Goal: Information Seeking & Learning: Learn about a topic

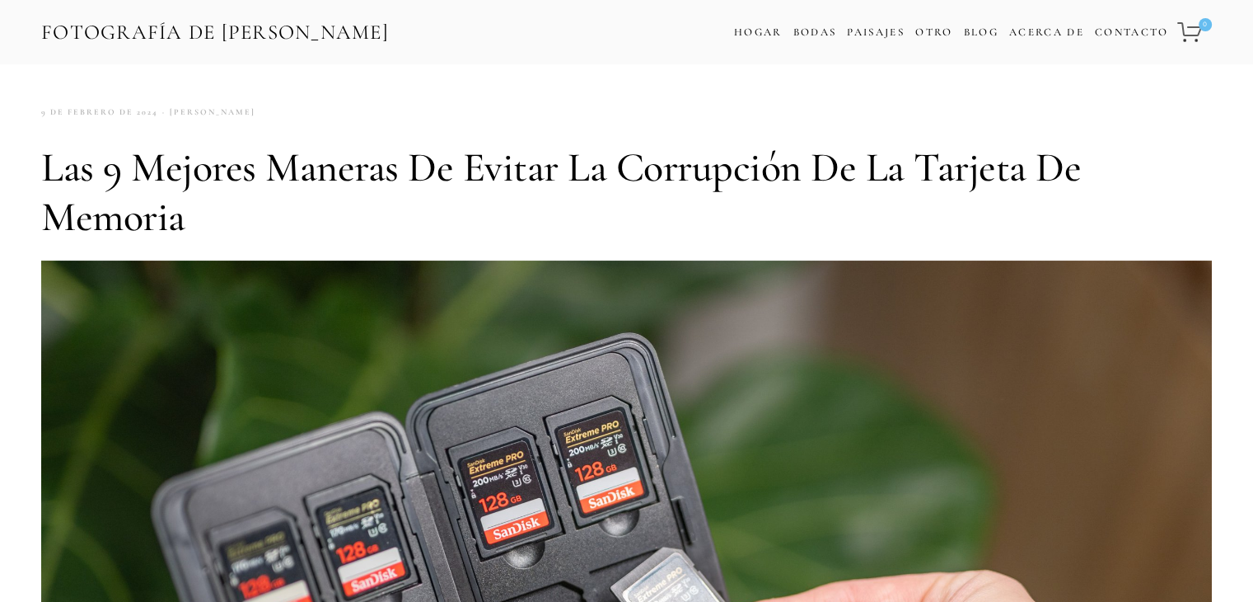
click at [706, 225] on h1 "Las 9 mejores maneras de evitar la corrupción de la tarjeta de memoria" at bounding box center [626, 192] width 1171 height 99
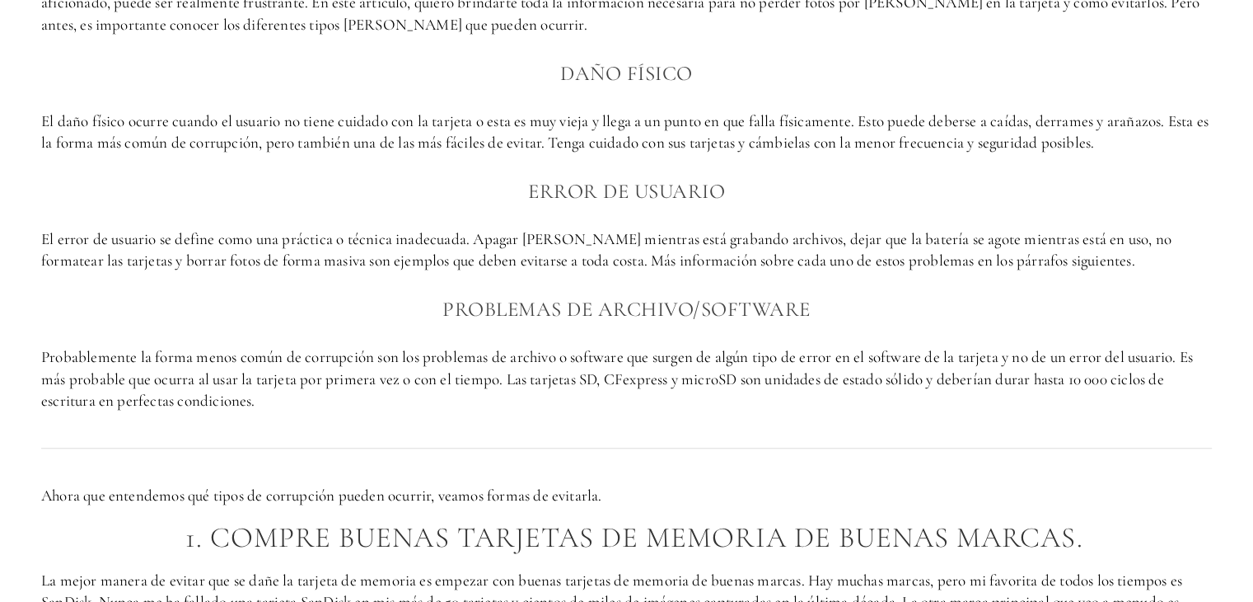
scroll to position [1154, 0]
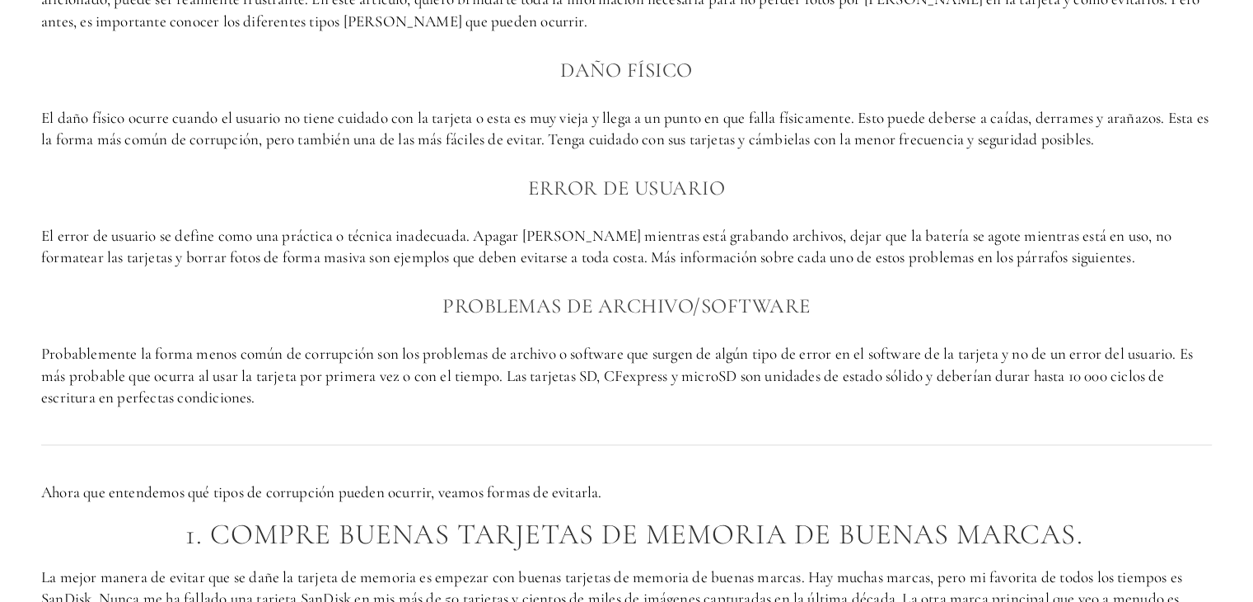
click at [677, 263] on font "El error de usuario se define como una práctica o técnica inadecuada. Apagar [P…" at bounding box center [608, 246] width 1134 height 41
click at [680, 218] on div "¿Cómo se produce la corrupción en la tarjeta de memoria? Perder imágenes es la …" at bounding box center [626, 159] width 1171 height 497
click at [679, 239] on font "El error de usuario se define como una práctica o técnica inadecuada. Apagar [P…" at bounding box center [608, 246] width 1134 height 41
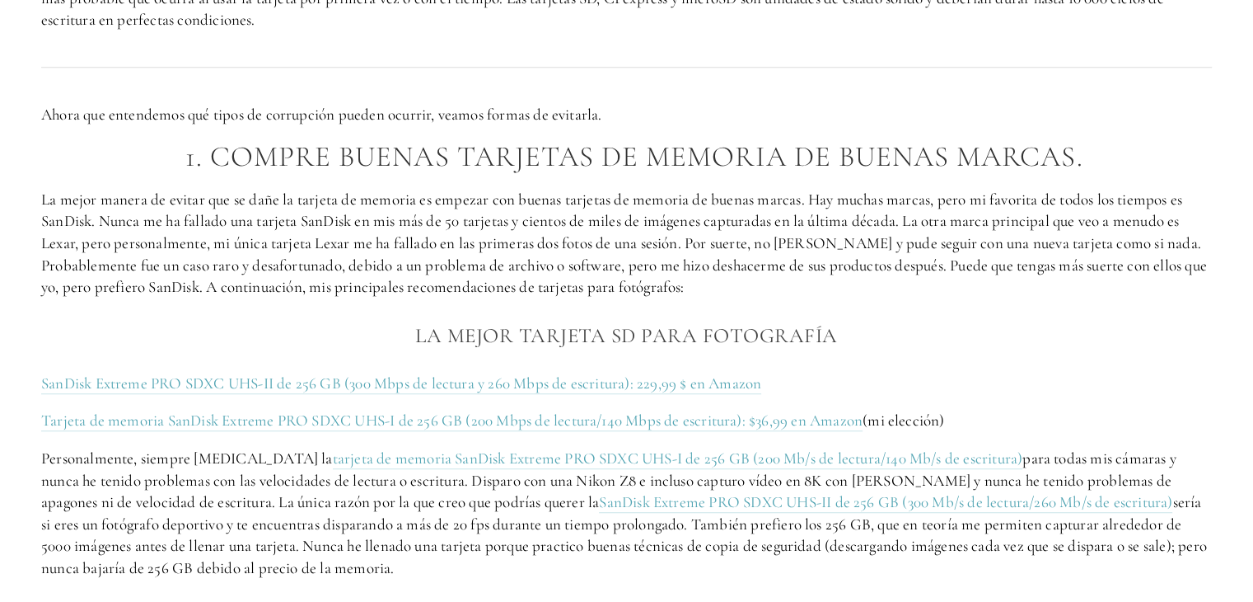
scroll to position [1566, 0]
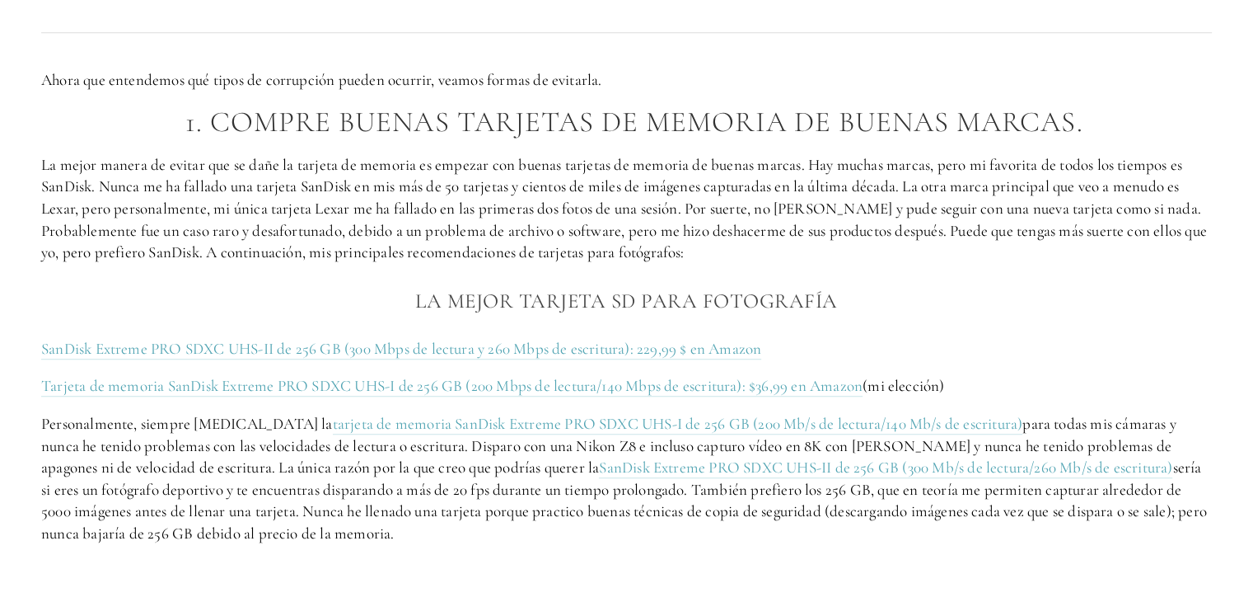
click at [651, 261] on p "La mejor manera de evitar que se dañe la tarjeta de memoria es empezar con buen…" at bounding box center [626, 209] width 1171 height 110
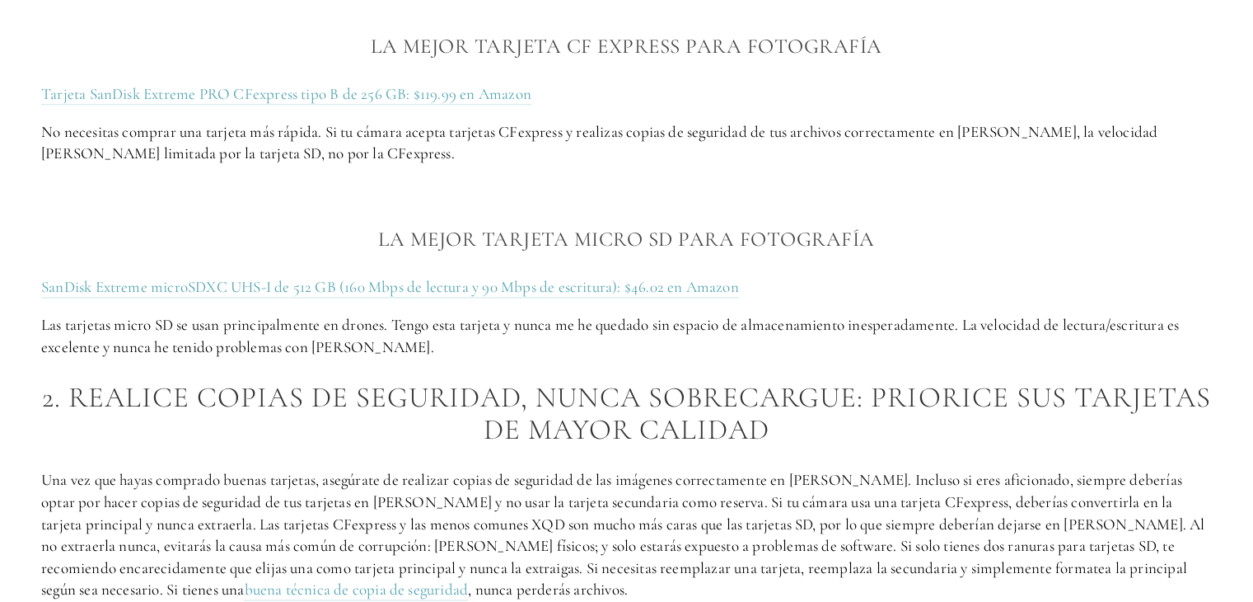
scroll to position [2142, 0]
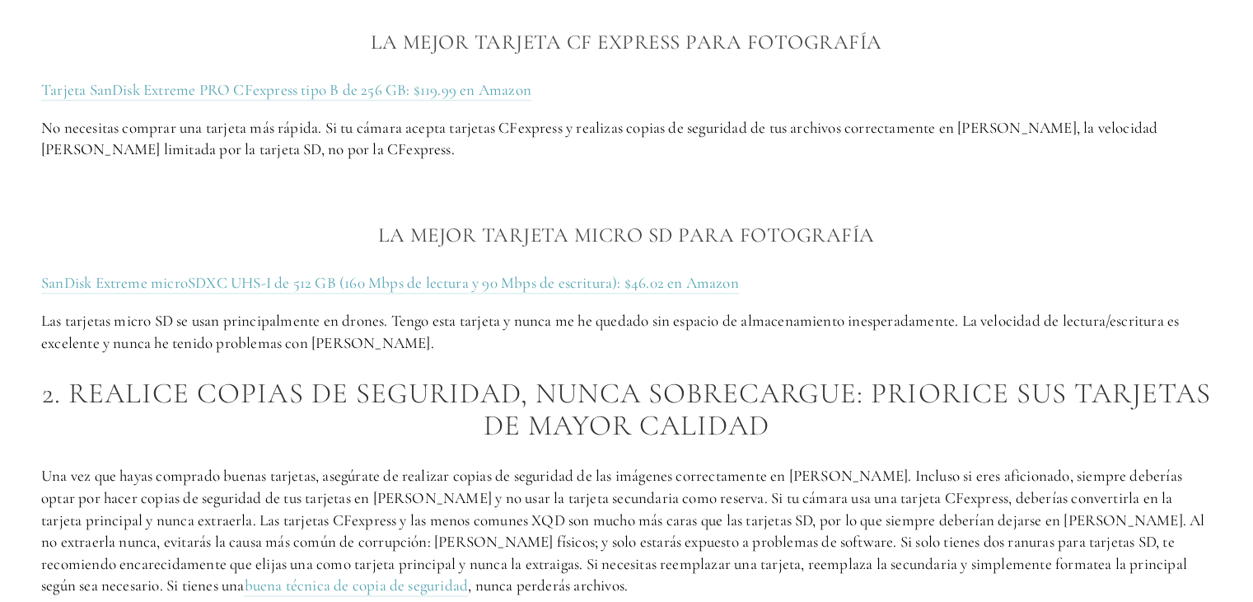
click at [967, 232] on h3 "La mejor tarjeta Micro SD para fotografía" at bounding box center [626, 234] width 1171 height 33
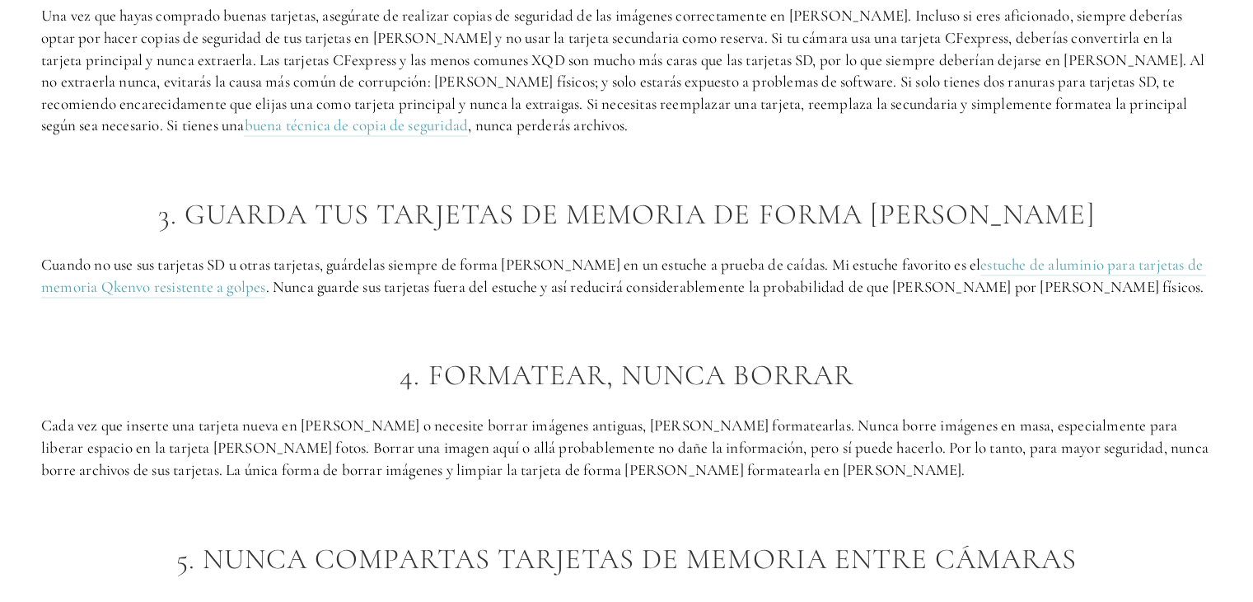
scroll to position [2637, 0]
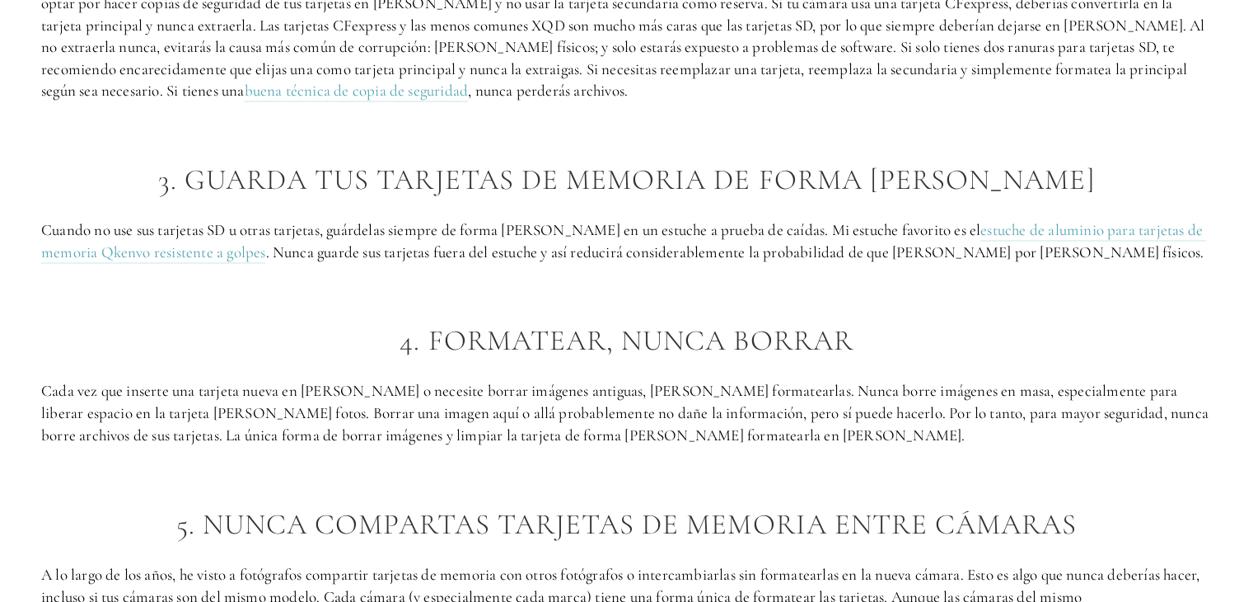
click at [1058, 297] on p at bounding box center [626, 290] width 1171 height 22
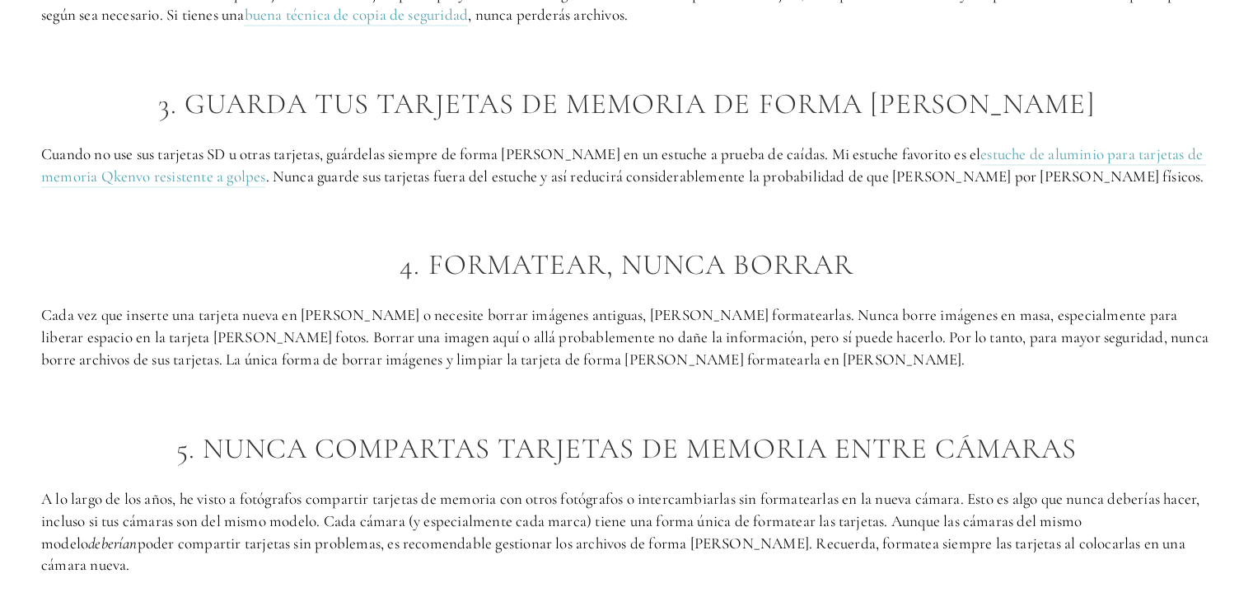
scroll to position [2719, 0]
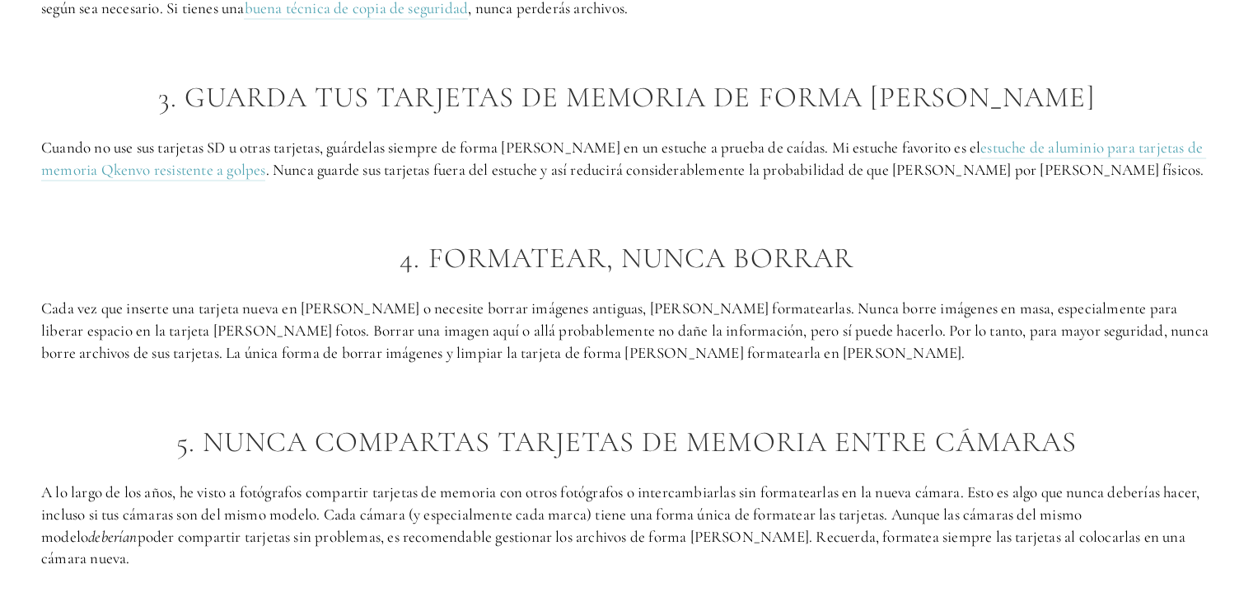
click at [1028, 370] on div "Ahora que entendemos qué tipos de corrupción pueden ocurrir, veamos formas de e…" at bounding box center [626, 240] width 1171 height 2649
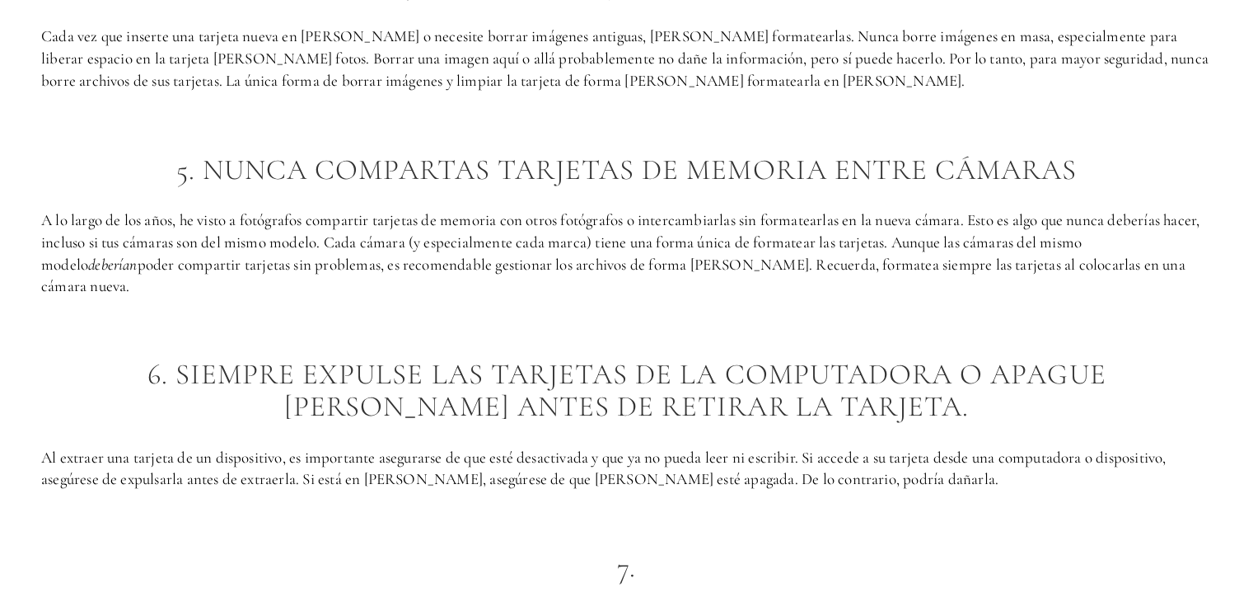
scroll to position [3049, 0]
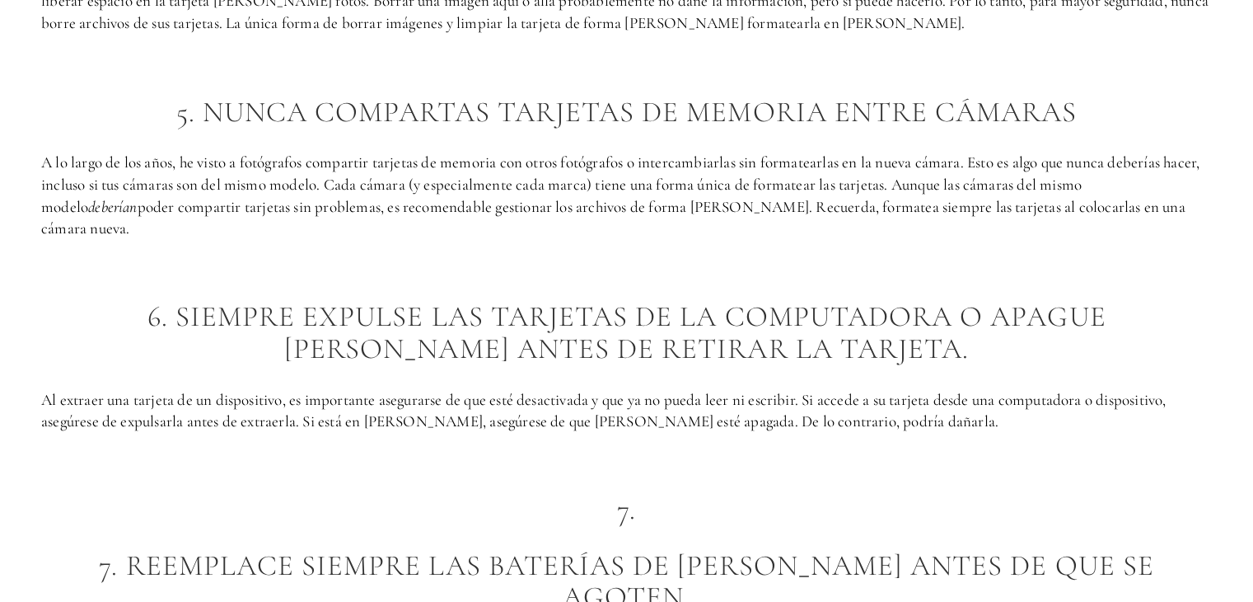
click at [536, 255] on p at bounding box center [626, 266] width 1171 height 22
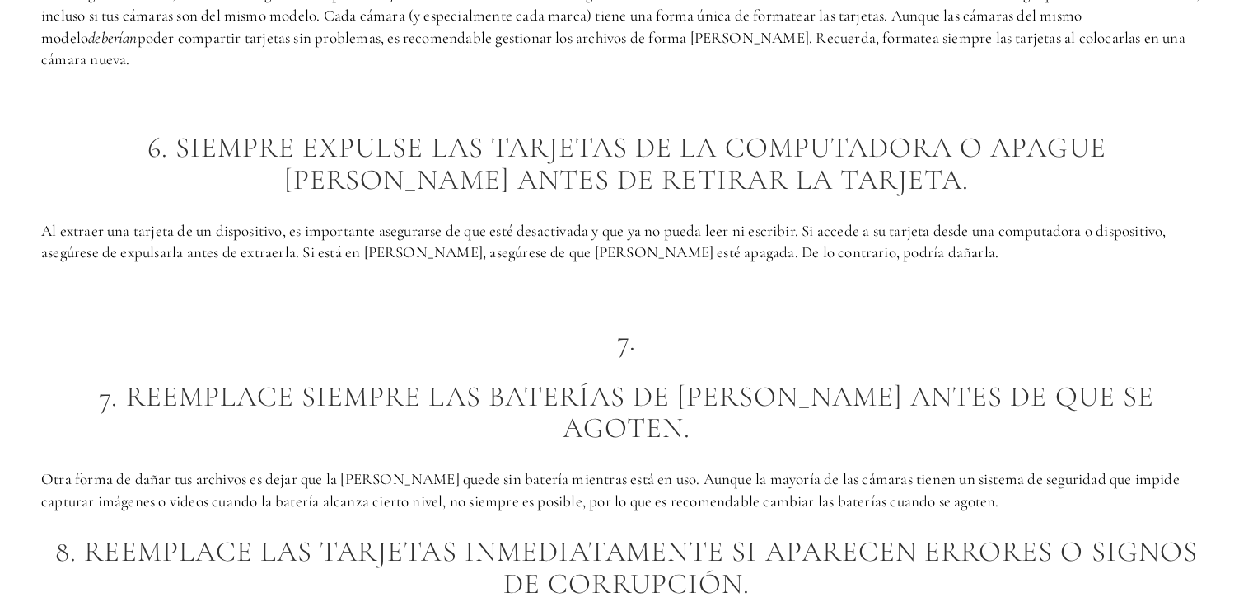
scroll to position [3214, 0]
click at [559, 233] on font "Al extraer una tarjeta de un dispositivo, es importante asegurarse de que esté …" at bounding box center [605, 244] width 1129 height 41
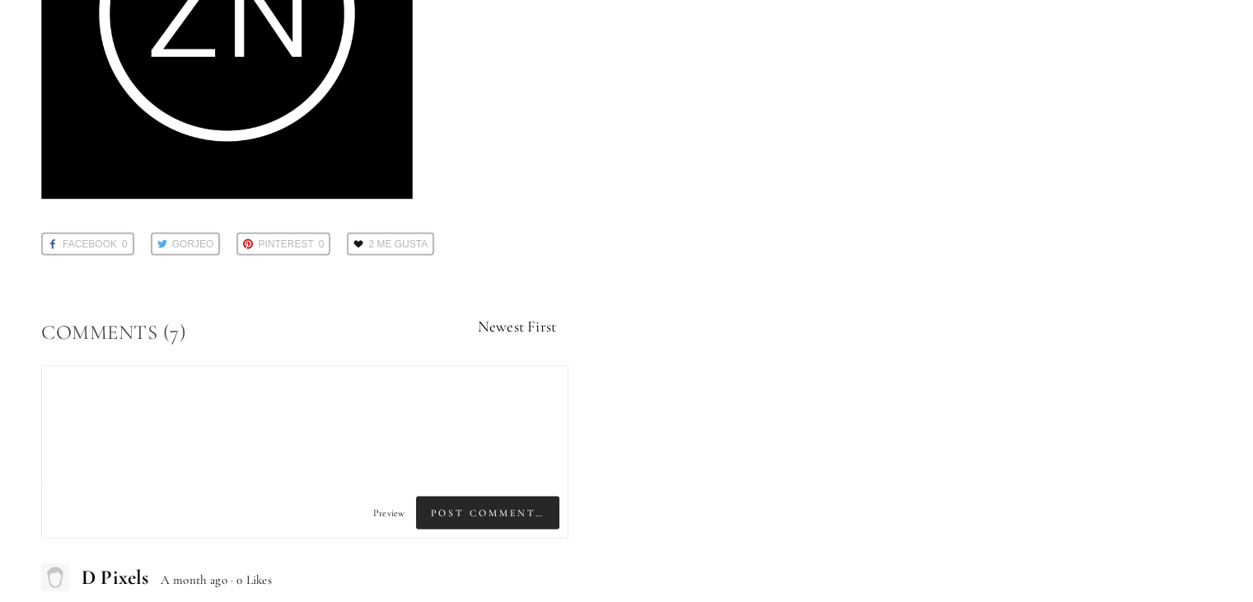
scroll to position [4532, 0]
